Goal: Task Accomplishment & Management: Use online tool/utility

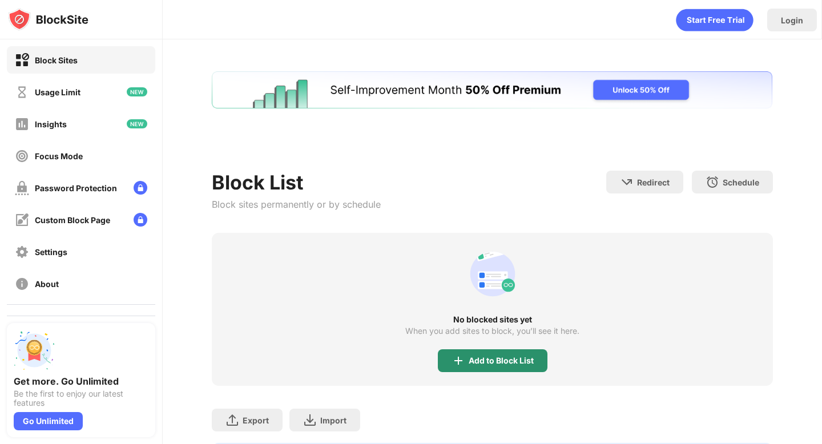
click at [492, 252] on icon "animation" at bounding box center [492, 274] width 45 height 45
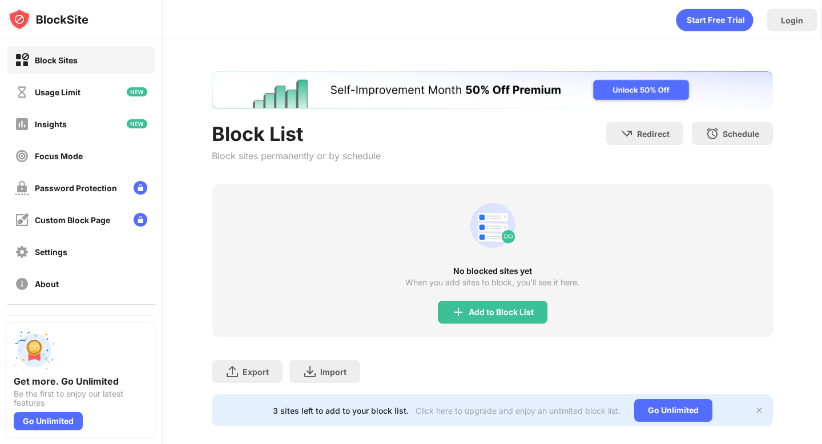
click at [475, 352] on div "Export Export Files (for websites items only) Import Import Files (for websites…" at bounding box center [492, 365] width 561 height 57
click at [476, 296] on div "No blocked sites yet When you add sites to block, you’ll see it here. Add to Bl…" at bounding box center [492, 260] width 561 height 153
click at [469, 311] on div "Add to Block List" at bounding box center [501, 312] width 65 height 9
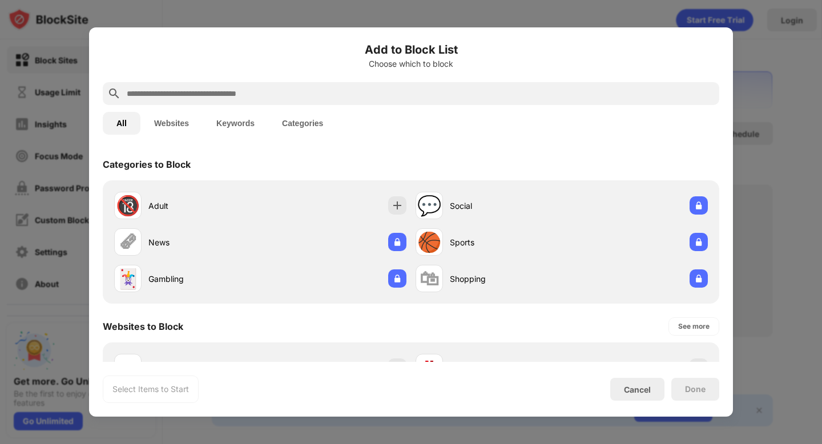
click at [364, 96] on input "text" at bounding box center [420, 94] width 589 height 14
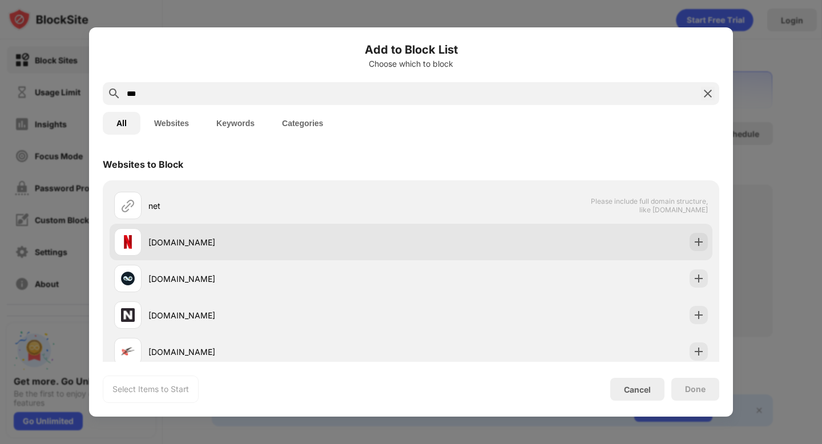
type input "***"
click at [687, 241] on div "[DOMAIN_NAME]" at bounding box center [411, 242] width 603 height 37
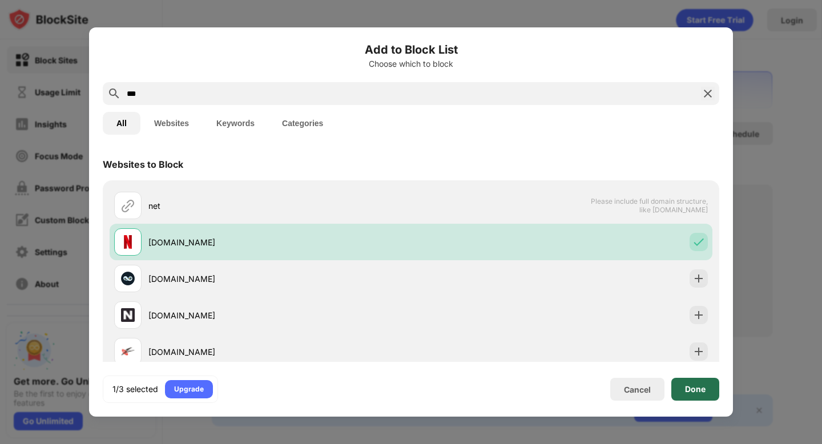
click at [687, 382] on div "Done" at bounding box center [695, 389] width 48 height 23
